Goal: Find contact information: Find contact information

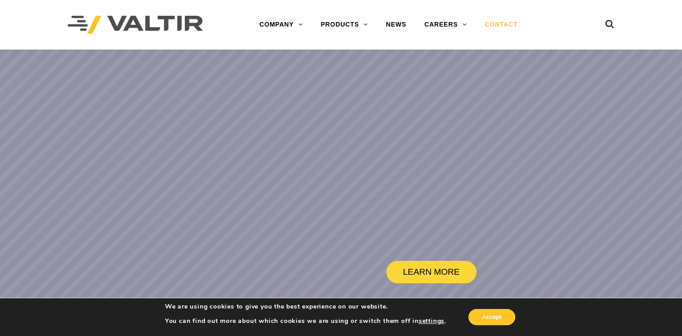
click at [489, 25] on link "CONTACT" at bounding box center [501, 25] width 51 height 18
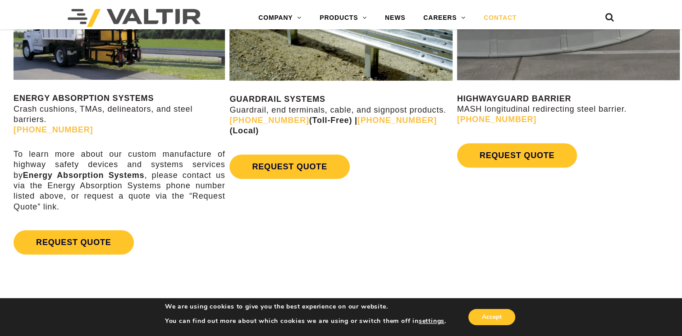
scroll to position [496, 0]
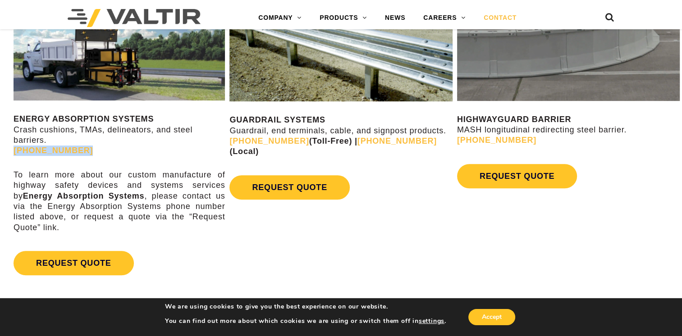
drag, startPoint x: 81, startPoint y: 153, endPoint x: 6, endPoint y: 152, distance: 75.3
click at [6, 152] on div "ENERGY ABSORPTION SYSTEMS Crash cushions, TMAs, delineators, and steel barriers…" at bounding box center [113, 138] width 227 height 312
copy link "[PHONE_NUMBER]"
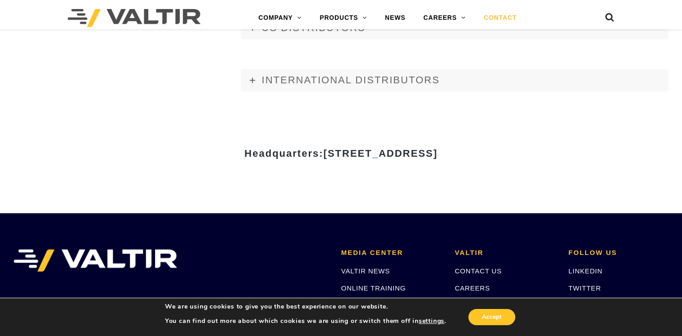
scroll to position [1261, 0]
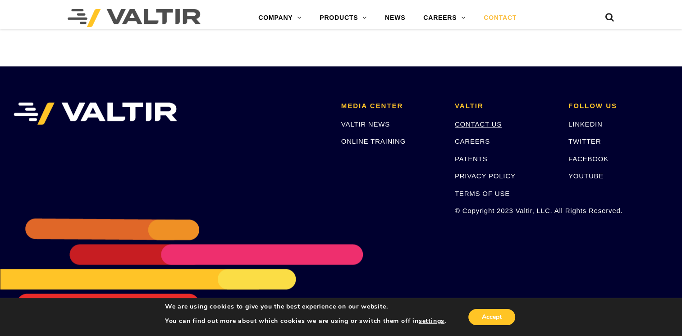
click at [474, 124] on link "CONTACT US" at bounding box center [478, 124] width 47 height 8
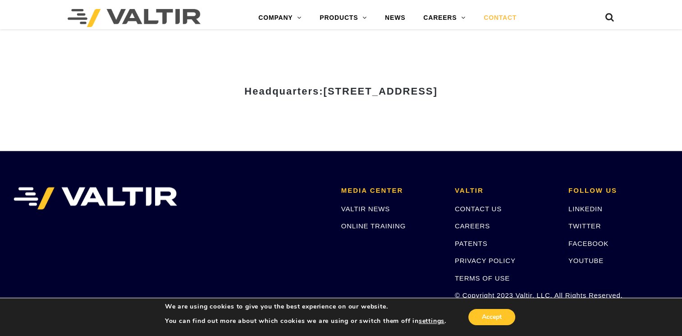
scroll to position [1261, 0]
